Goal: Find specific page/section: Find specific page/section

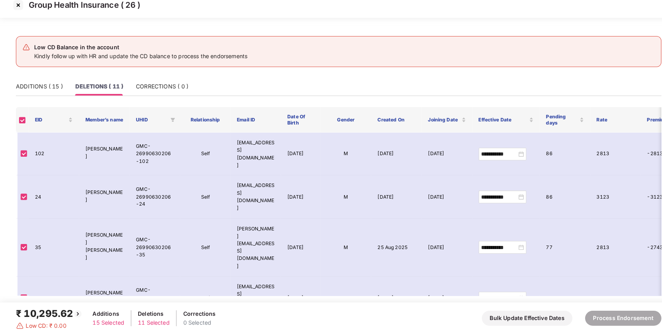
click at [18, 13] on img at bounding box center [18, 12] width 12 height 12
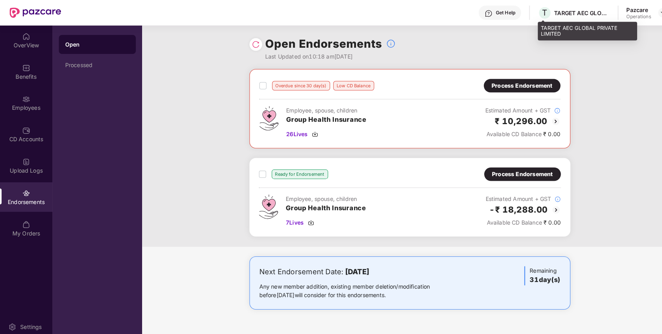
click at [554, 11] on div "TARGET AEC GLOBAL PRIVATE LIMITED" at bounding box center [569, 12] width 54 height 7
copy div "TARGET"
click at [554, 11] on div "TARGET AEC GLOBAL PRIVATE LIMITED" at bounding box center [569, 12] width 54 height 7
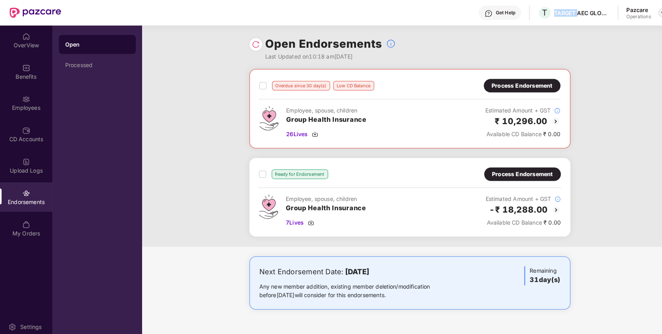
click at [646, 12] on img at bounding box center [648, 12] width 6 height 6
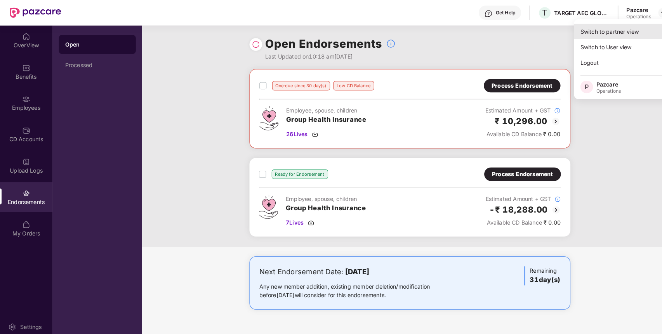
click at [610, 35] on div "Switch to partner view" at bounding box center [611, 30] width 101 height 15
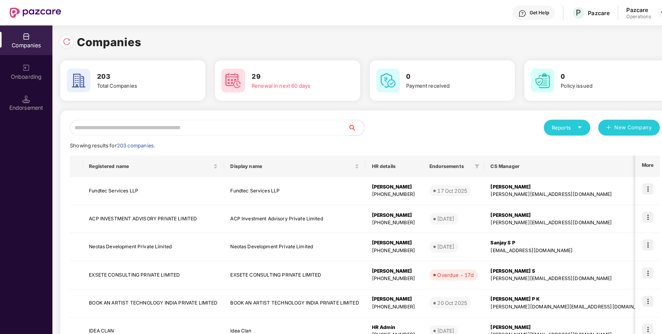
click at [261, 121] on input "text" at bounding box center [204, 125] width 272 height 16
paste input "******"
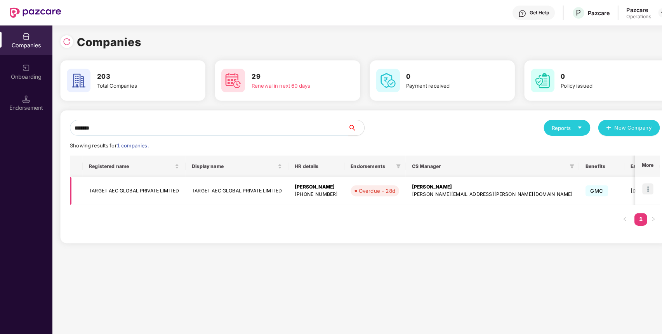
type input "******"
click at [150, 185] on td "TARGET AEC GLOBAL PRIVATE LIMITED" at bounding box center [131, 187] width 101 height 28
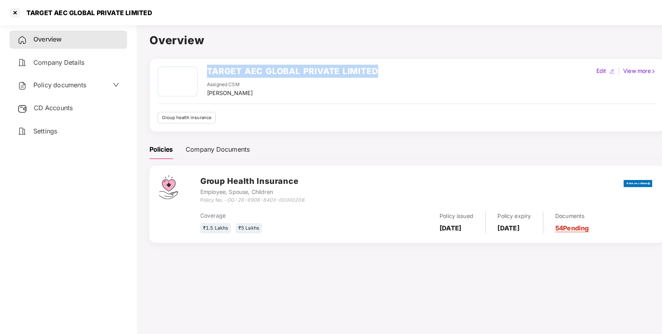
drag, startPoint x: 199, startPoint y: 66, endPoint x: 395, endPoint y: 61, distance: 196.6
click at [395, 61] on div "TARGET AEC GLOBAL PRIVATE LIMITED Assigned CSM [PERSON_NAME] Edit | View more G…" at bounding box center [398, 93] width 504 height 72
copy h2 "TARGET AEC GLOBAL PRIVATE LIMITED"
